Goal: Navigation & Orientation: Find specific page/section

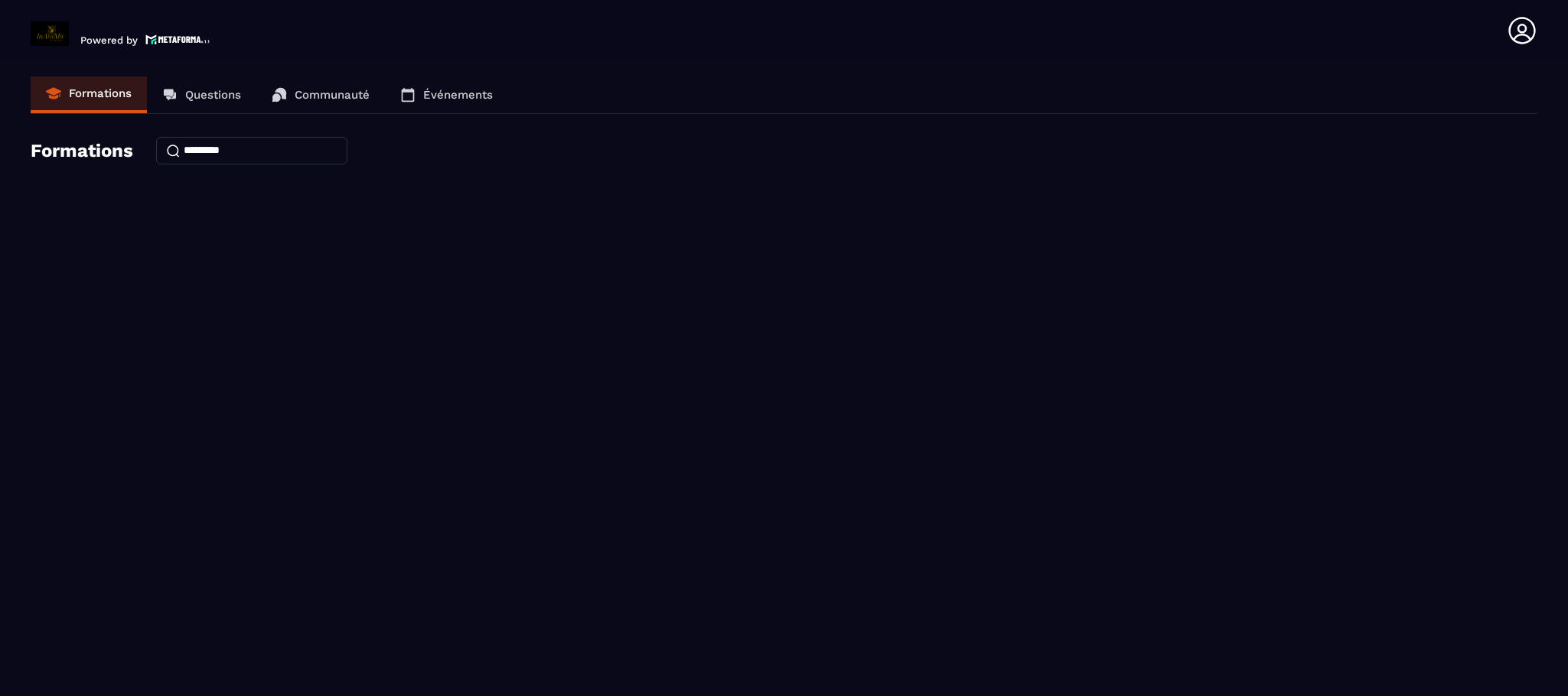
click at [123, 91] on p "Formations" at bounding box center [100, 93] width 63 height 14
click at [444, 99] on p "Événements" at bounding box center [458, 95] width 69 height 14
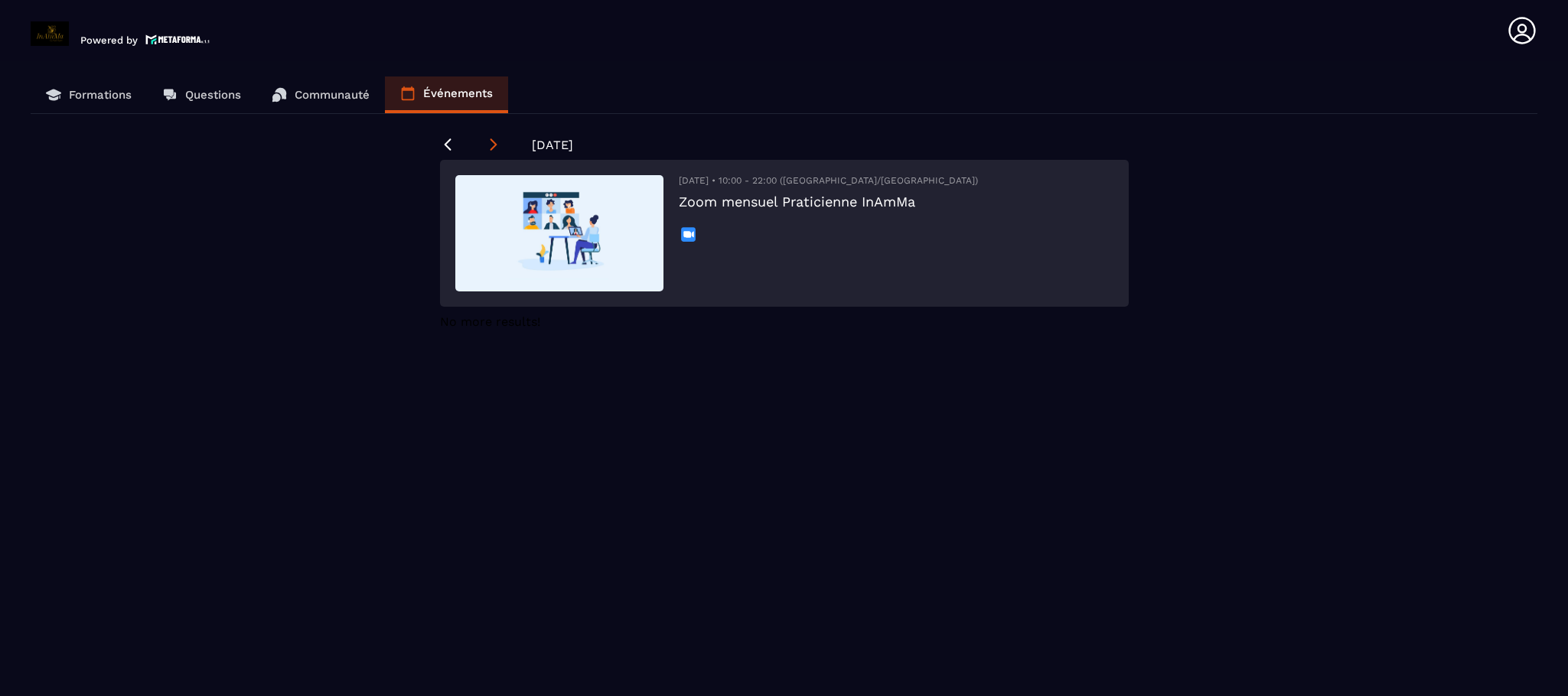
click at [486, 146] on icon at bounding box center [494, 145] width 15 height 15
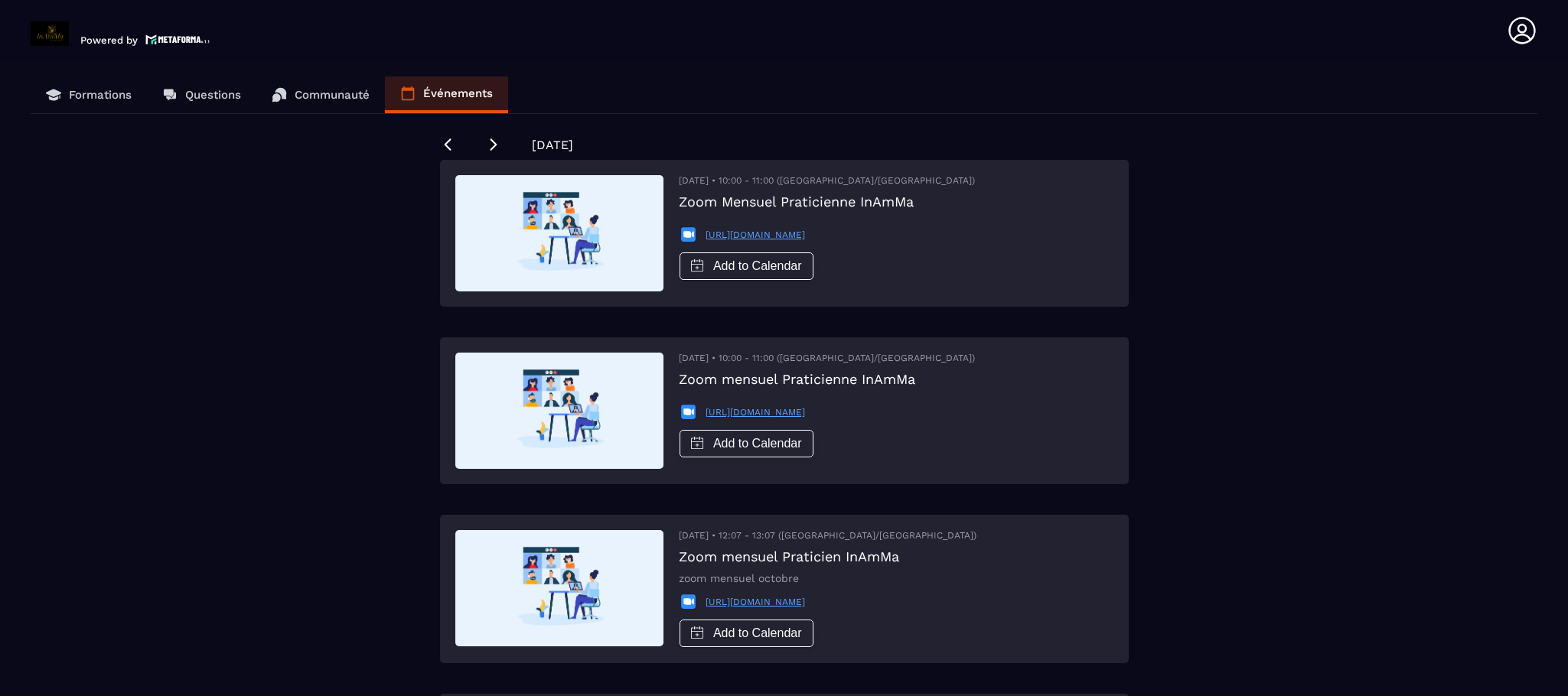
click at [99, 92] on p "Formations" at bounding box center [100, 95] width 63 height 14
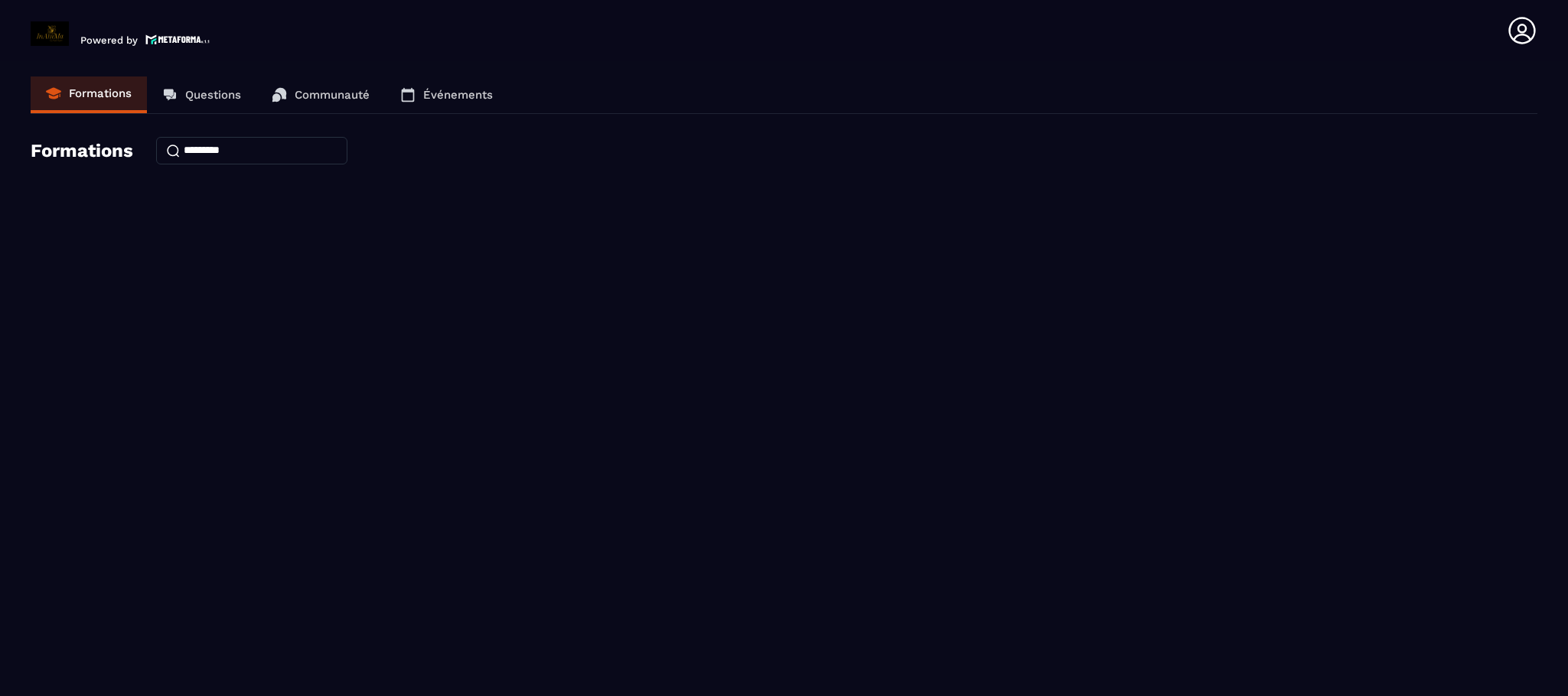
click at [1529, 25] on icon at bounding box center [1522, 30] width 30 height 30
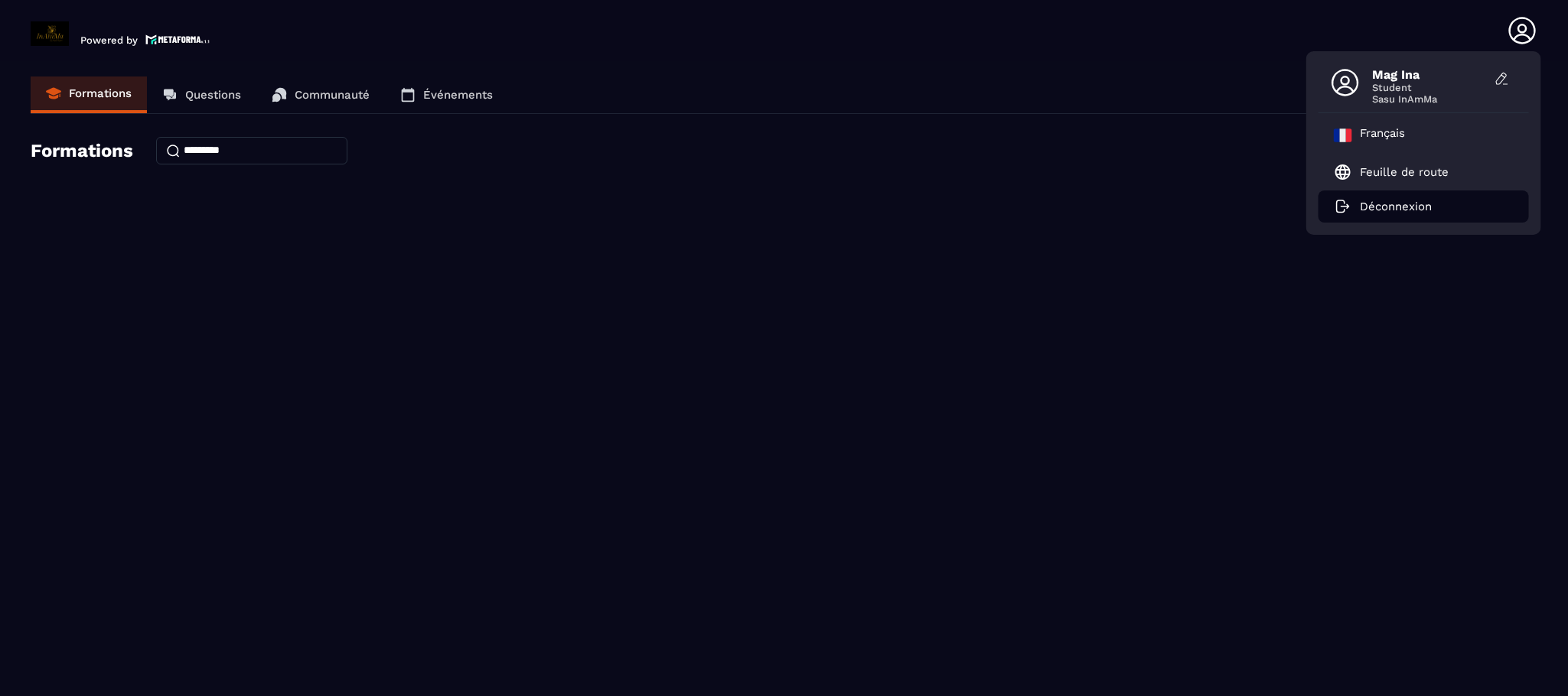
click at [1394, 207] on p "Déconnexion" at bounding box center [1395, 207] width 72 height 14
